Goal: Information Seeking & Learning: Learn about a topic

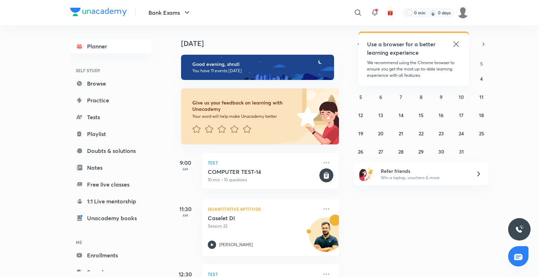
click at [457, 44] on icon at bounding box center [456, 44] width 8 height 8
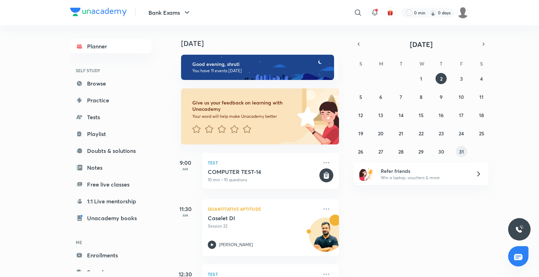
click at [461, 150] on abbr "31" at bounding box center [461, 152] width 5 height 7
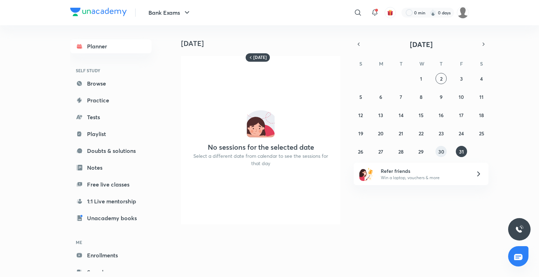
click at [441, 152] on abbr "30" at bounding box center [442, 152] width 6 height 7
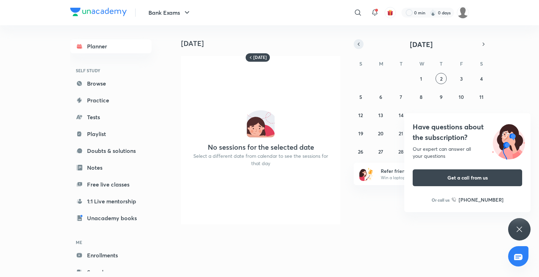
click at [357, 43] on icon "button" at bounding box center [359, 44] width 6 height 6
click at [523, 231] on icon at bounding box center [519, 229] width 8 height 8
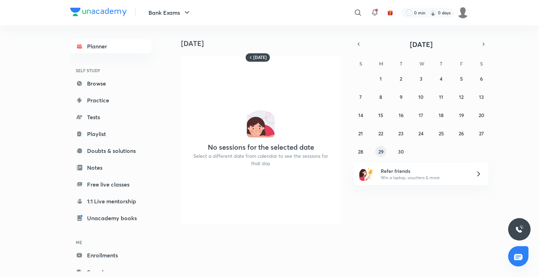
click at [382, 151] on abbr "29" at bounding box center [380, 152] width 5 height 7
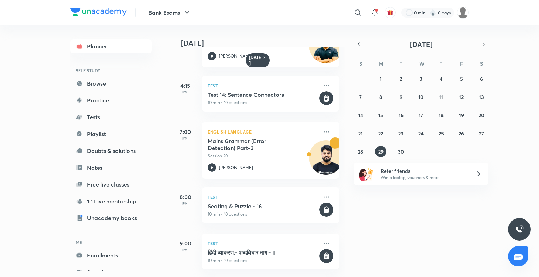
scroll to position [497, 0]
click at [398, 146] on button "30" at bounding box center [401, 151] width 11 height 11
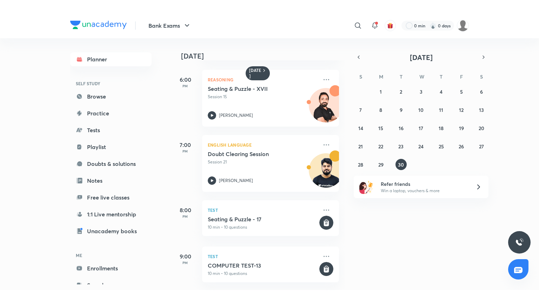
scroll to position [451, 0]
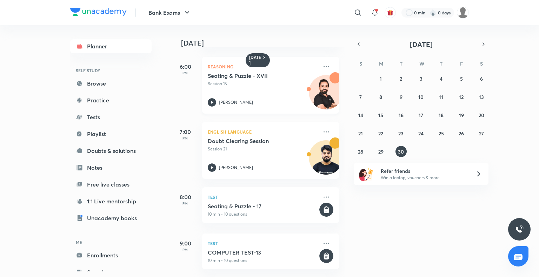
click at [260, 82] on div "Seating & Puzzle - XVII Session 15 [PERSON_NAME]" at bounding box center [263, 89] width 110 height 34
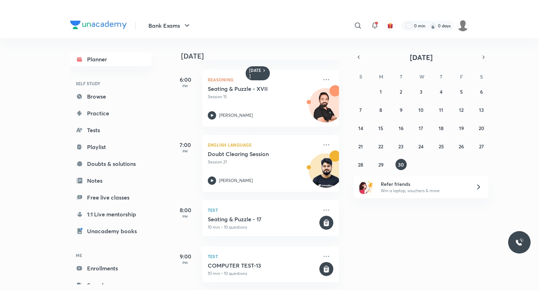
scroll to position [425, 0]
